Goal: Information Seeking & Learning: Learn about a topic

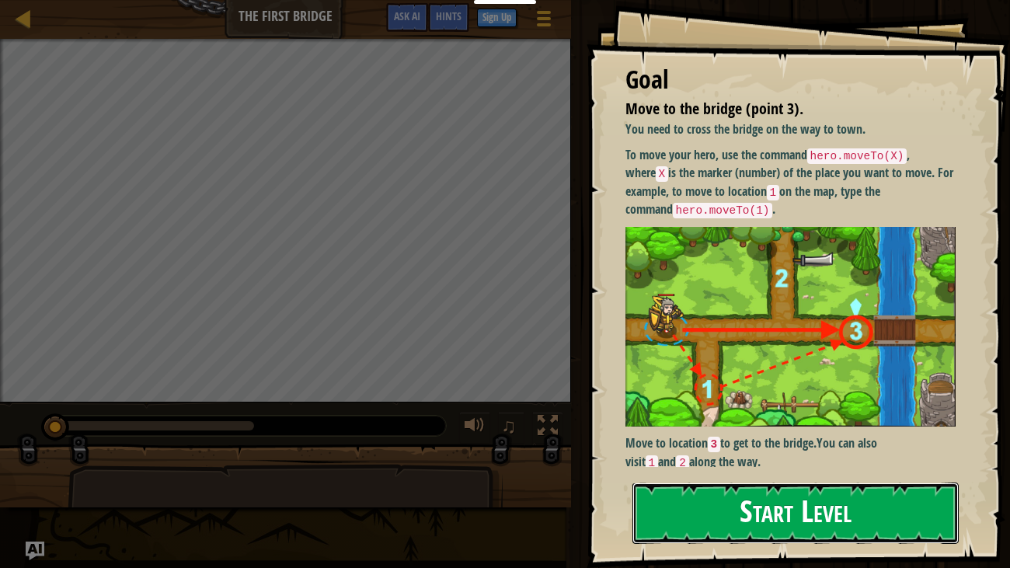
click at [754, 482] on button "Start Level" at bounding box center [795, 512] width 327 height 61
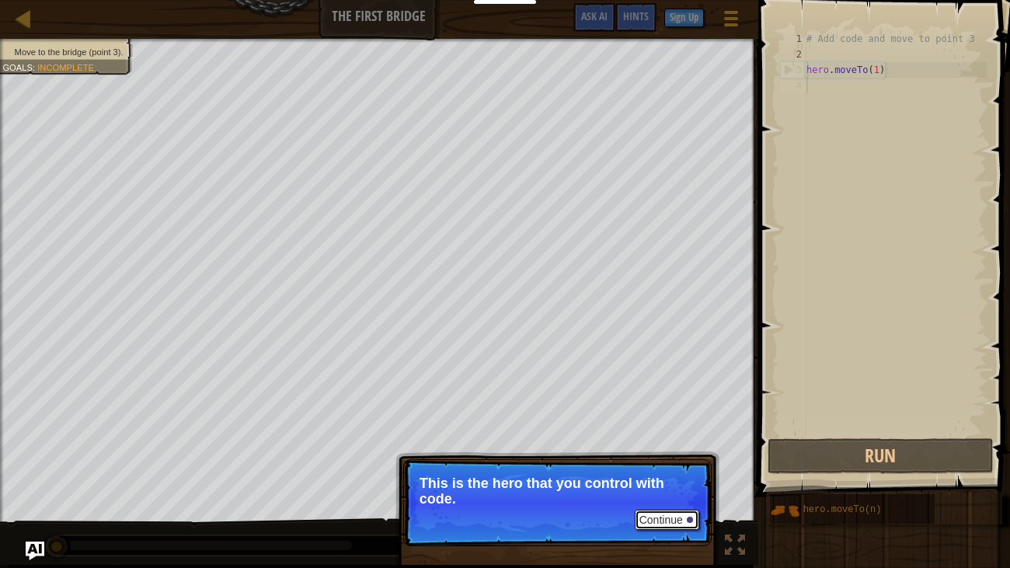
click at [660, 517] on button "Continue" at bounding box center [667, 520] width 64 height 20
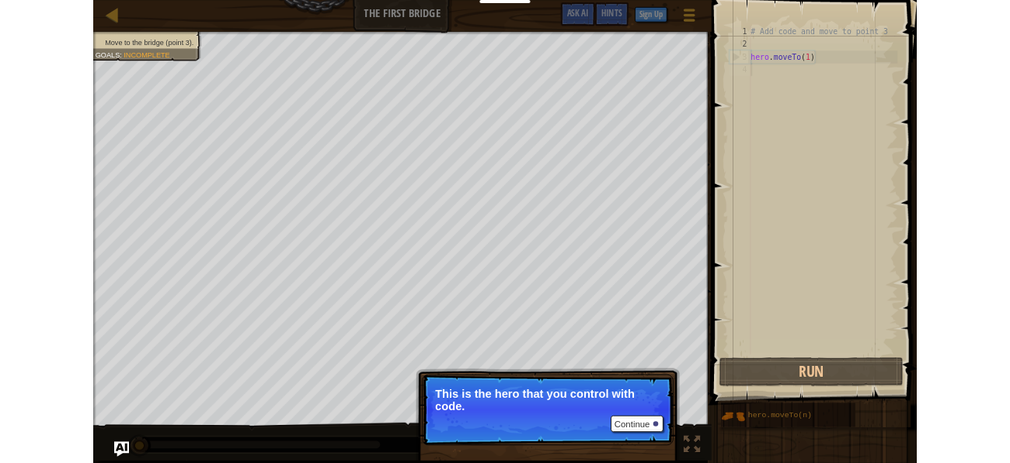
scroll to position [7, 0]
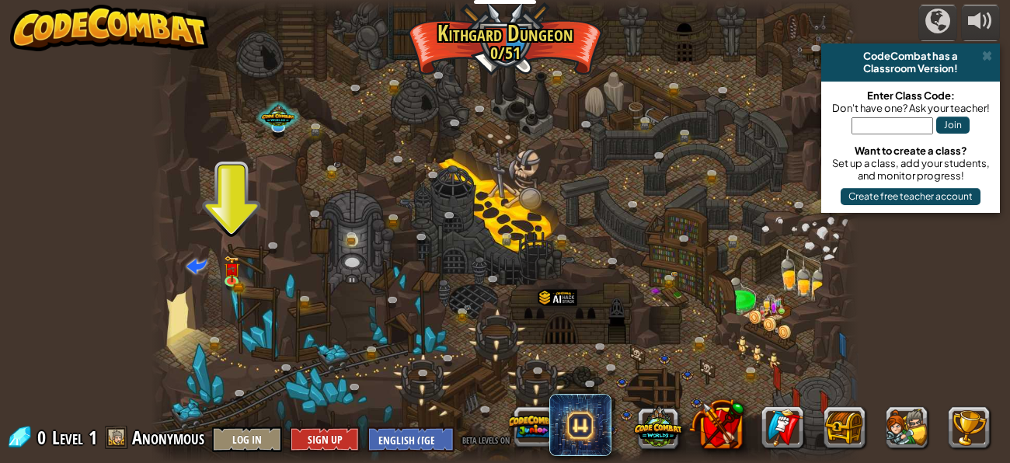
click at [993, 55] on div "CodeCombat has a" at bounding box center [910, 56] width 166 height 12
click at [992, 56] on div "CodeCombat has a" at bounding box center [910, 56] width 166 height 12
click at [988, 56] on span at bounding box center [987, 56] width 10 height 12
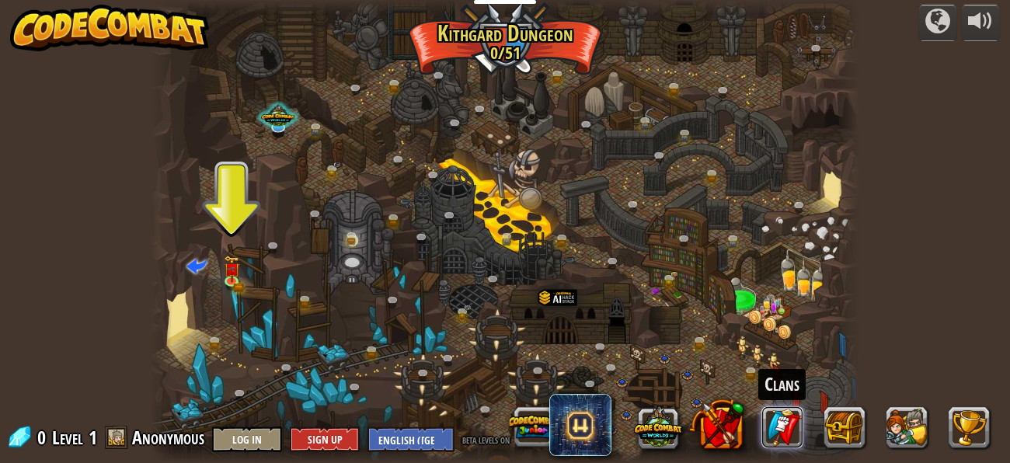
click at [785, 433] on link at bounding box center [782, 427] width 42 height 42
